Goal: Information Seeking & Learning: Find specific fact

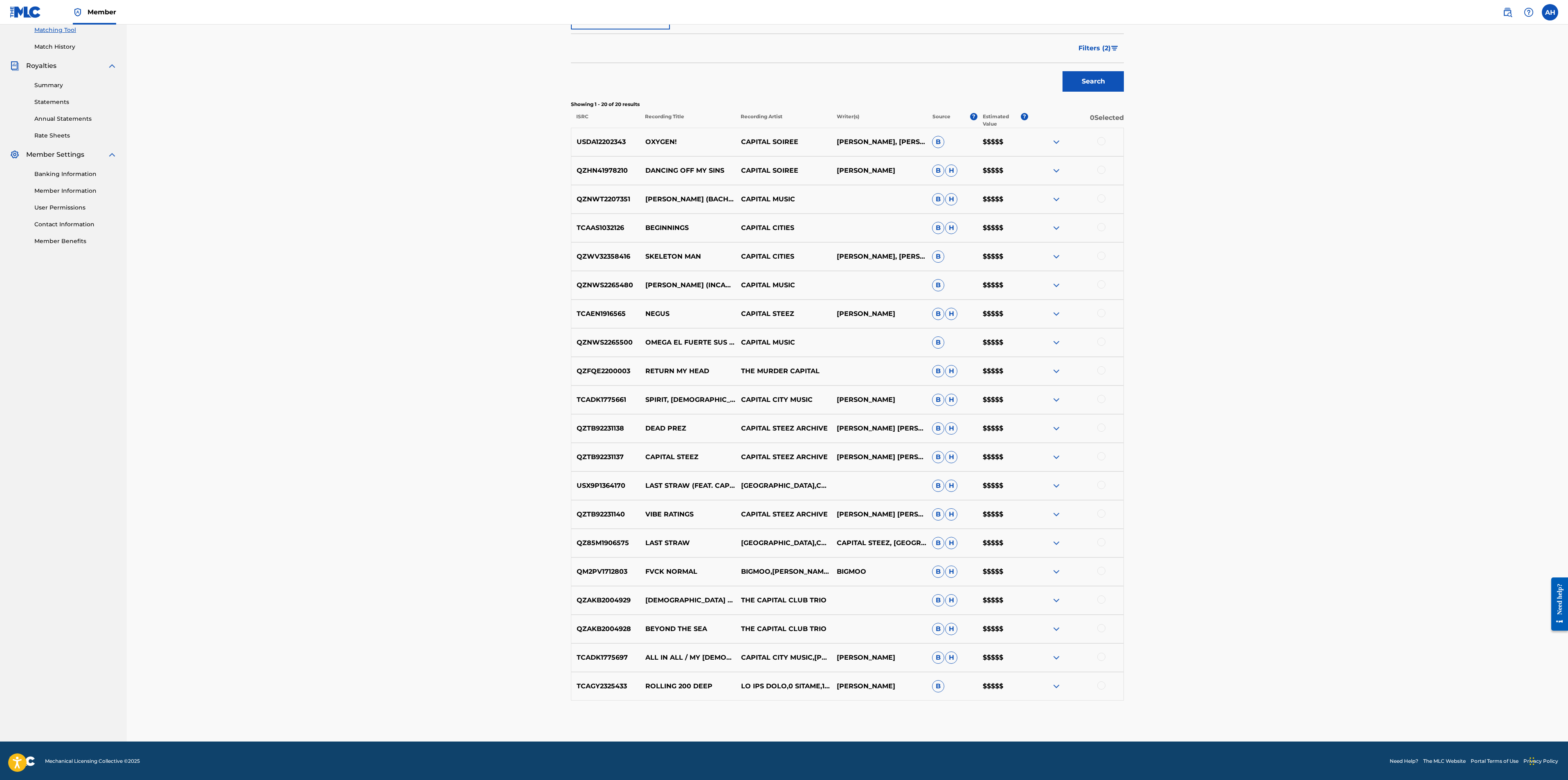
click at [1056, 169] on img at bounding box center [1056, 170] width 10 height 10
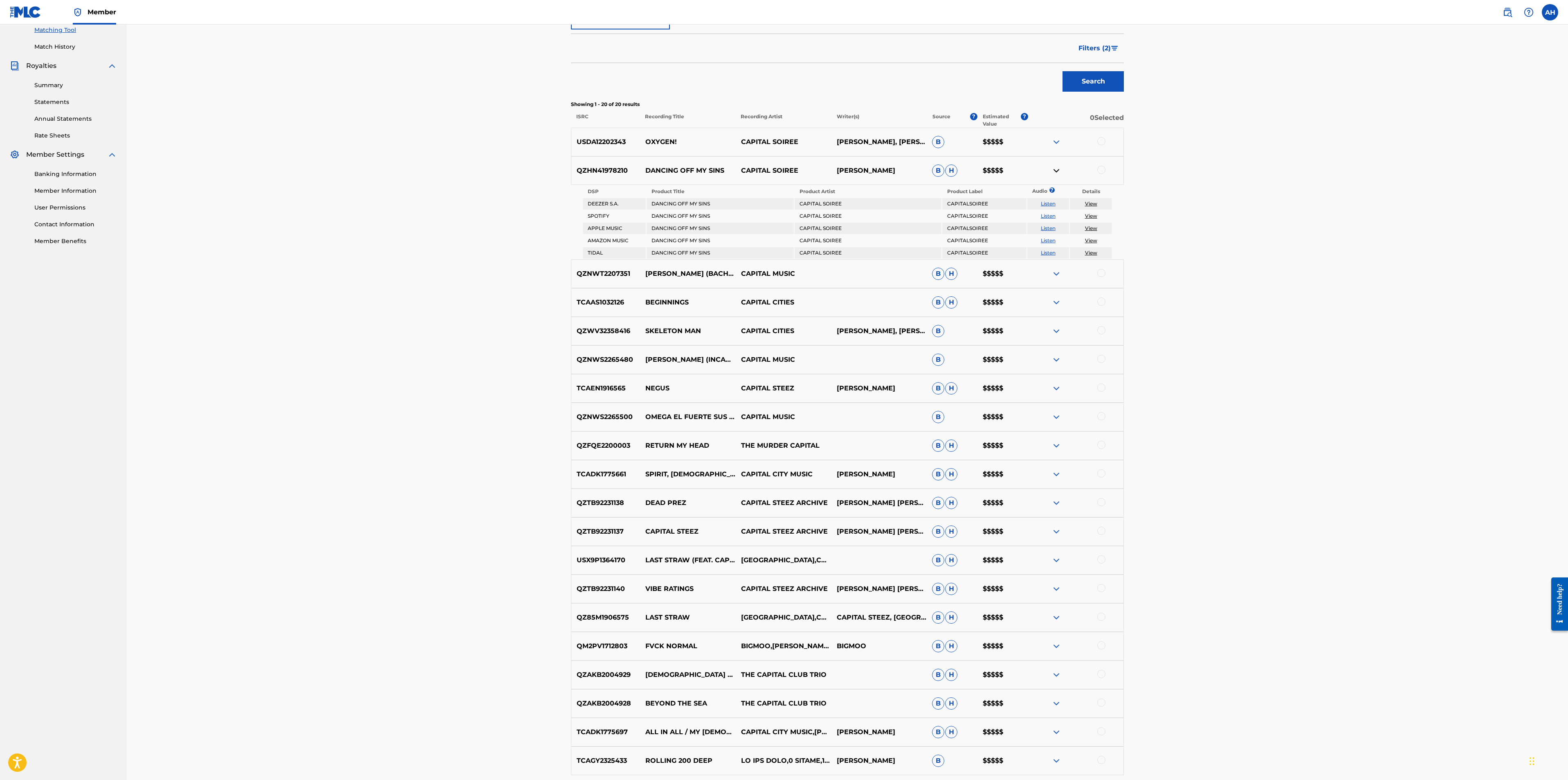
click at [1052, 140] on img at bounding box center [1056, 142] width 10 height 10
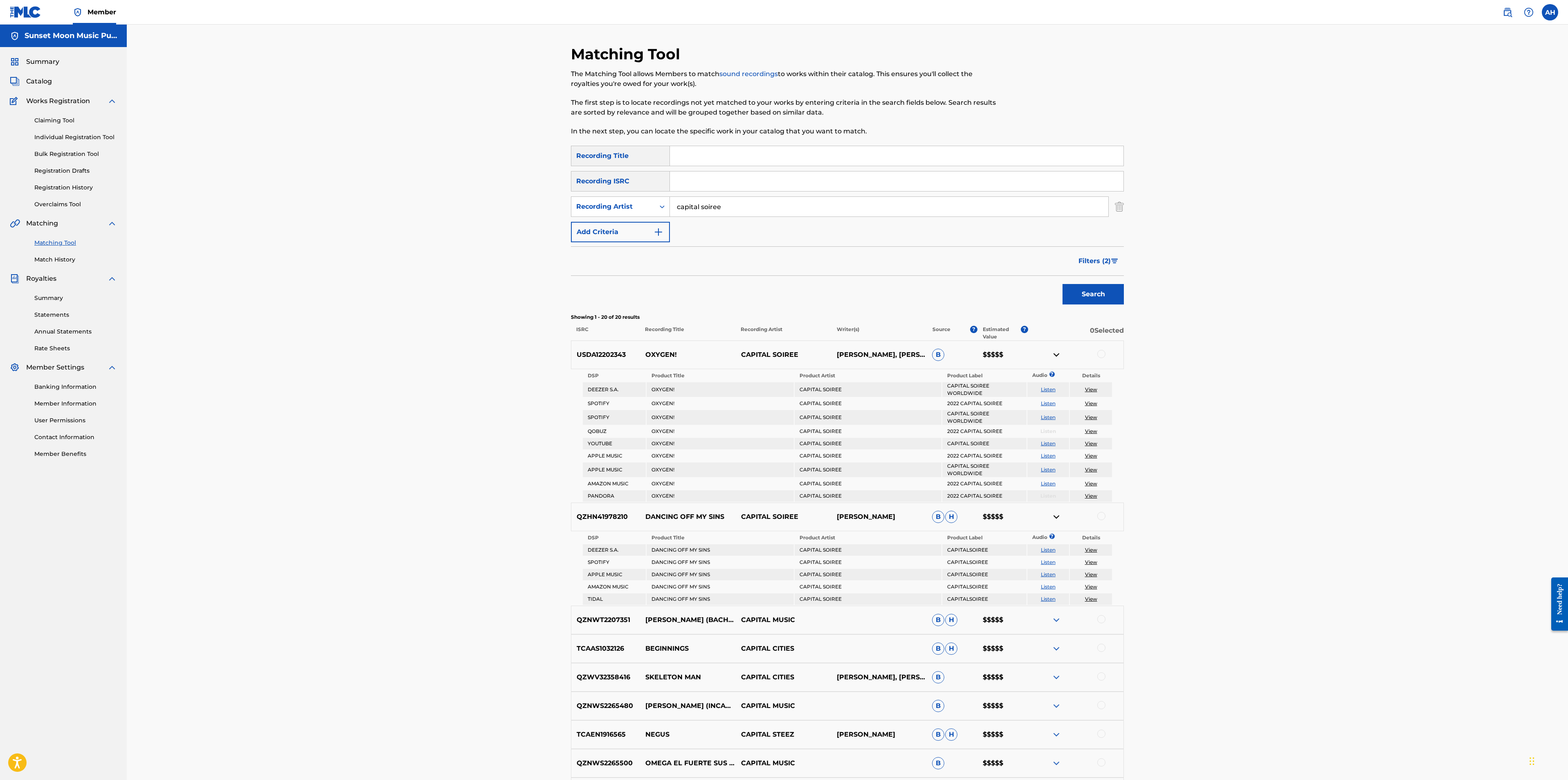
click at [646, 204] on div "Recording Artist" at bounding box center [613, 206] width 74 height 10
click at [633, 233] on div "Writer" at bounding box center [620, 227] width 98 height 21
click at [739, 202] on input "Search Form" at bounding box center [889, 206] width 438 height 19
type input "[PERSON_NAME]"
click at [1063, 284] on button "Search" at bounding box center [1093, 294] width 61 height 21
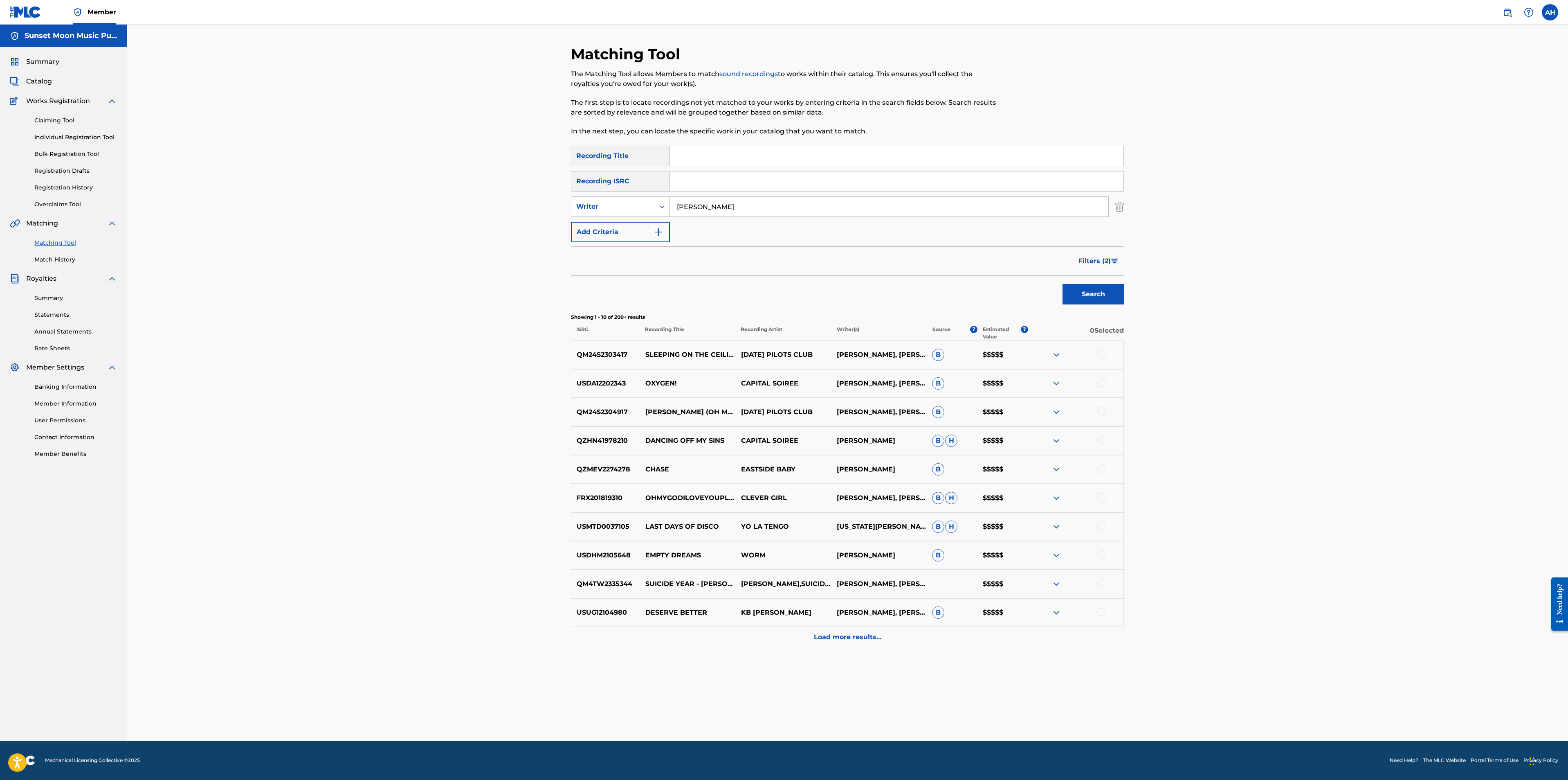
click at [1100, 255] on button "Filters ( 2 )" at bounding box center [1099, 261] width 51 height 21
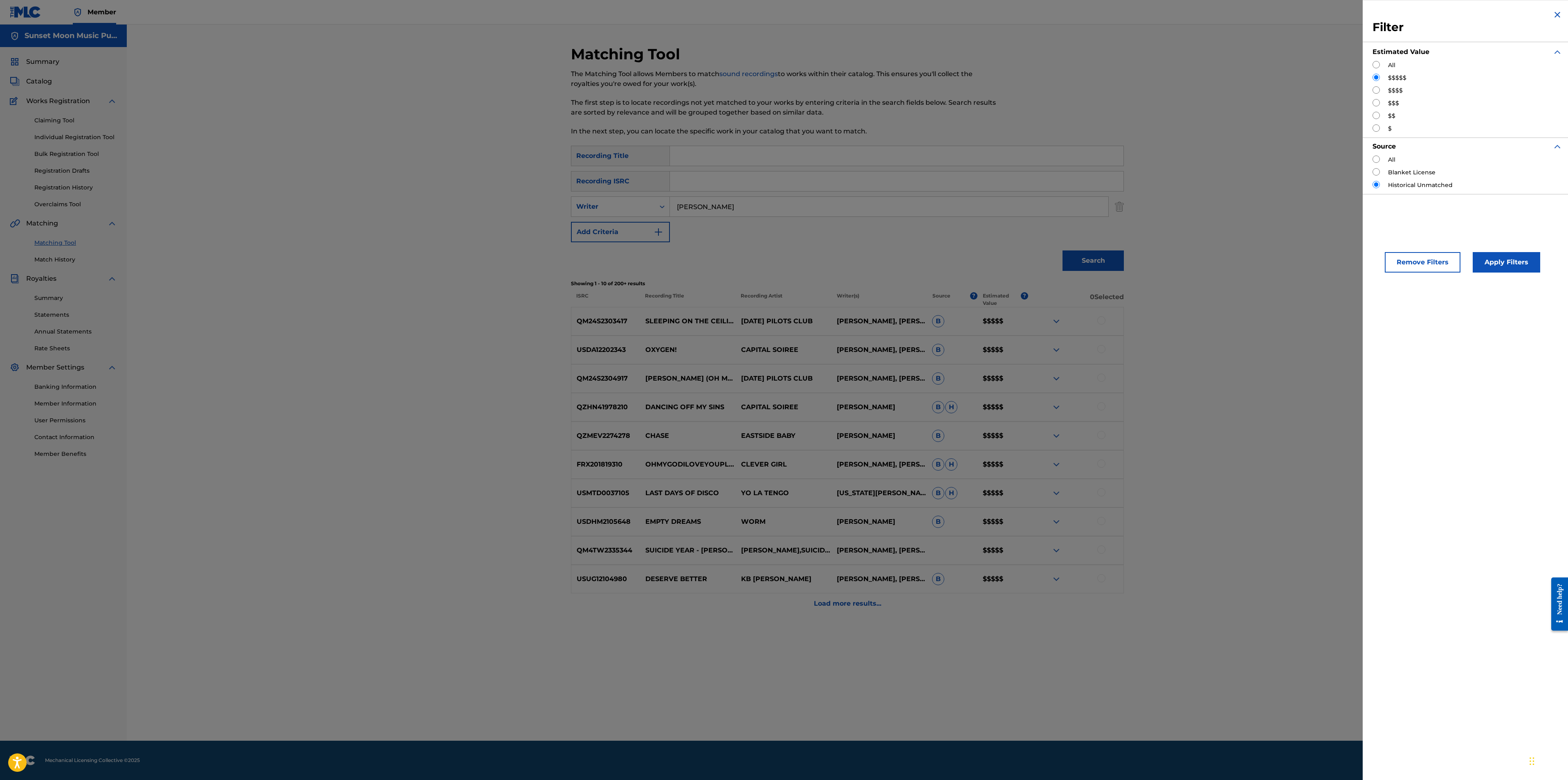
click at [1376, 68] on input "Search Form" at bounding box center [1376, 65] width 7 height 7
radio input "true"
click at [1501, 266] on button "Apply Filters" at bounding box center [1506, 262] width 68 height 21
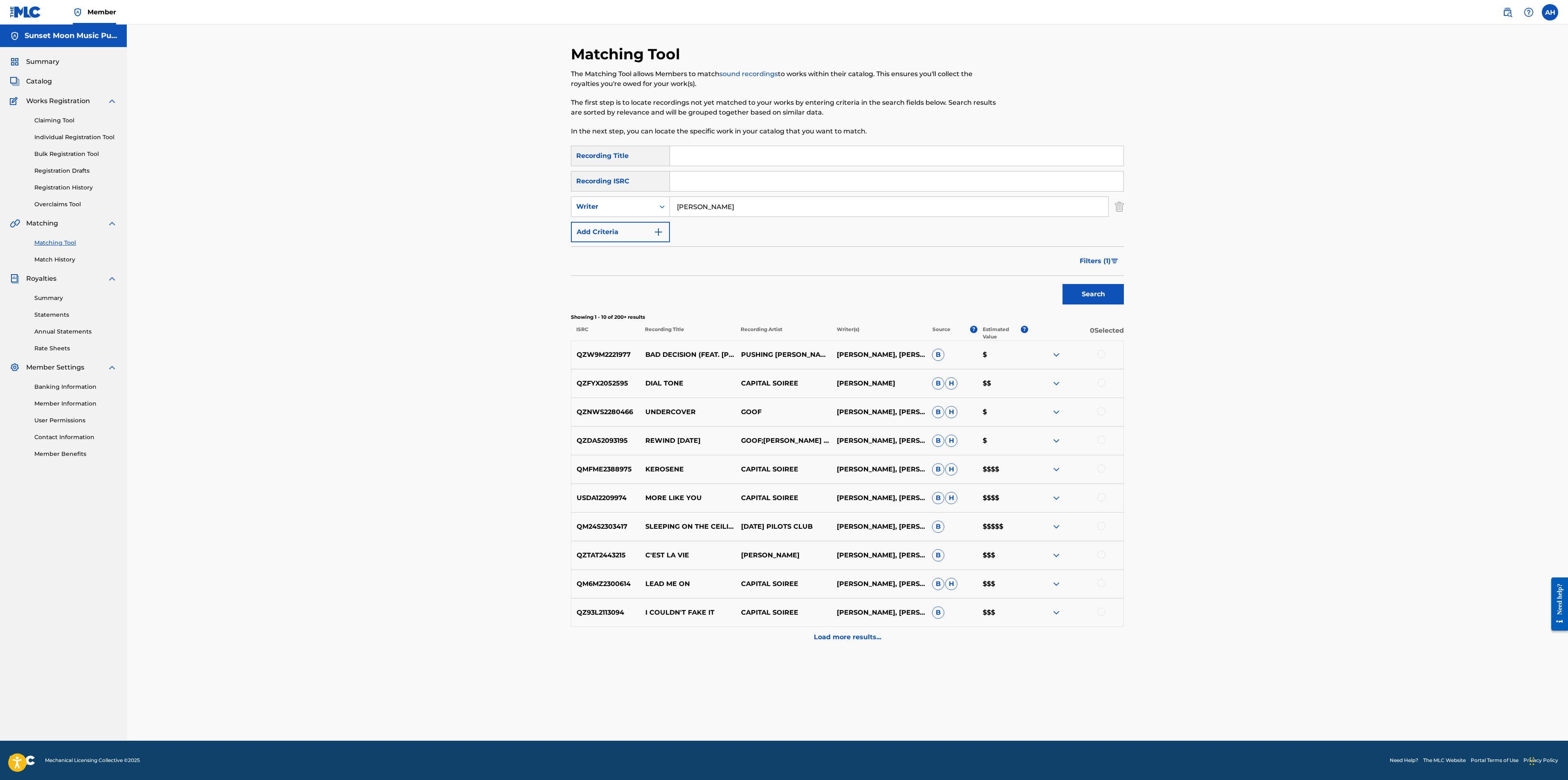
click at [861, 634] on p "Load more results..." at bounding box center [847, 637] width 68 height 10
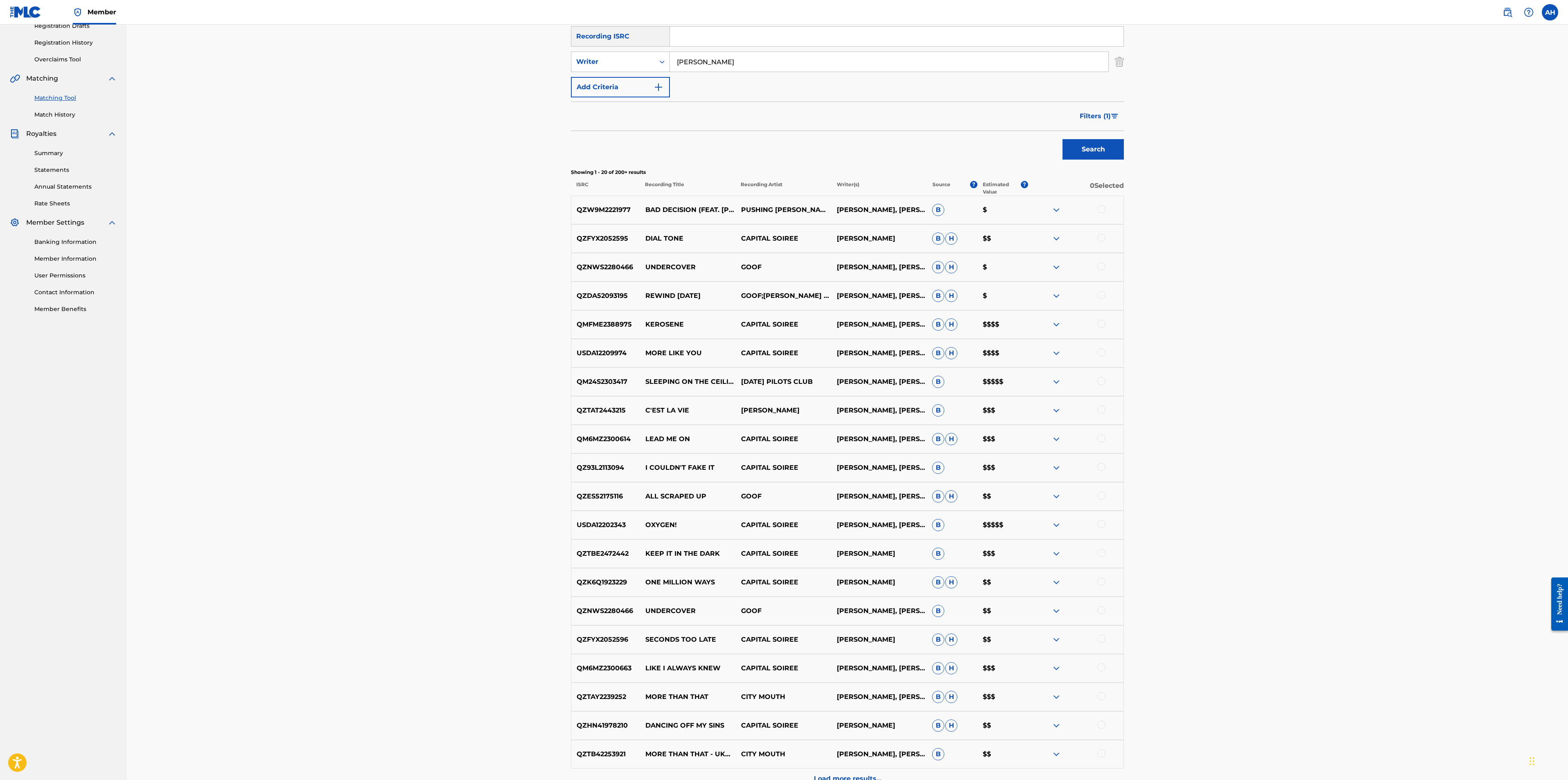
scroll to position [184, 0]
